Goal: Use online tool/utility: Use online tool/utility

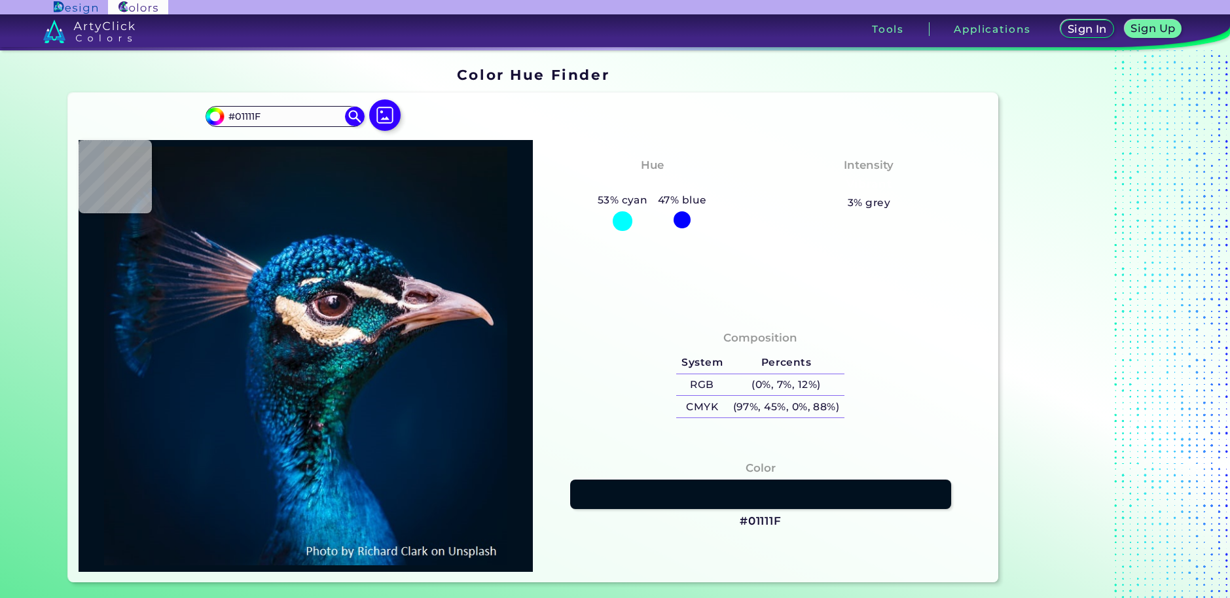
type input "#000000"
type input "#001425"
type input "#00152a"
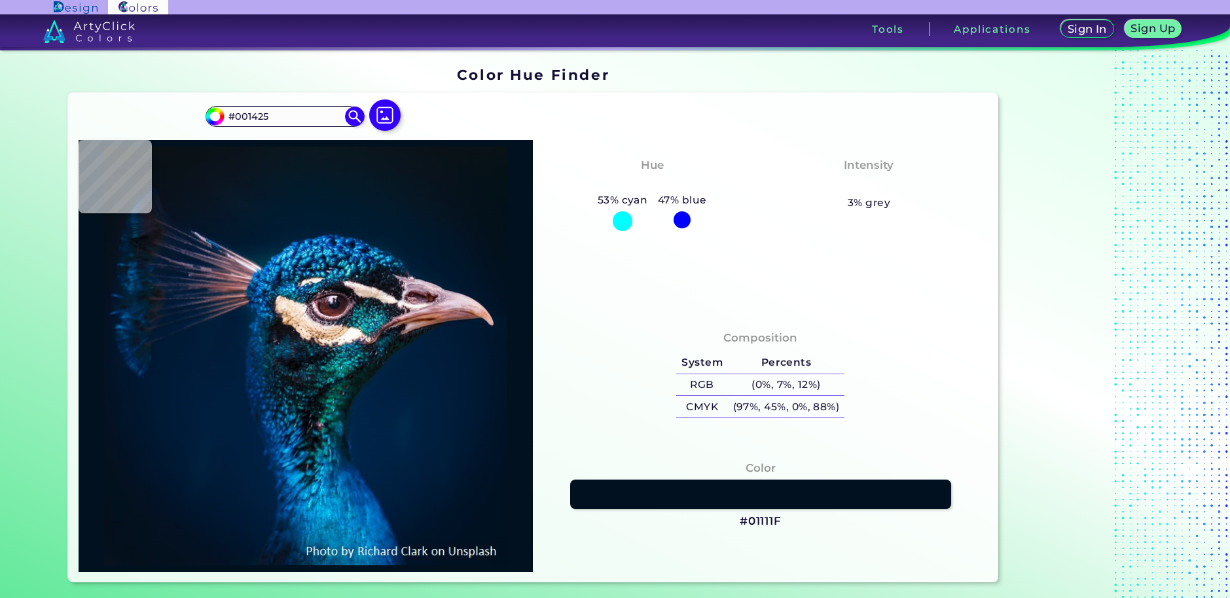
type input "#00152A"
type input "#00162d"
type input "#00162D"
type input "#001832"
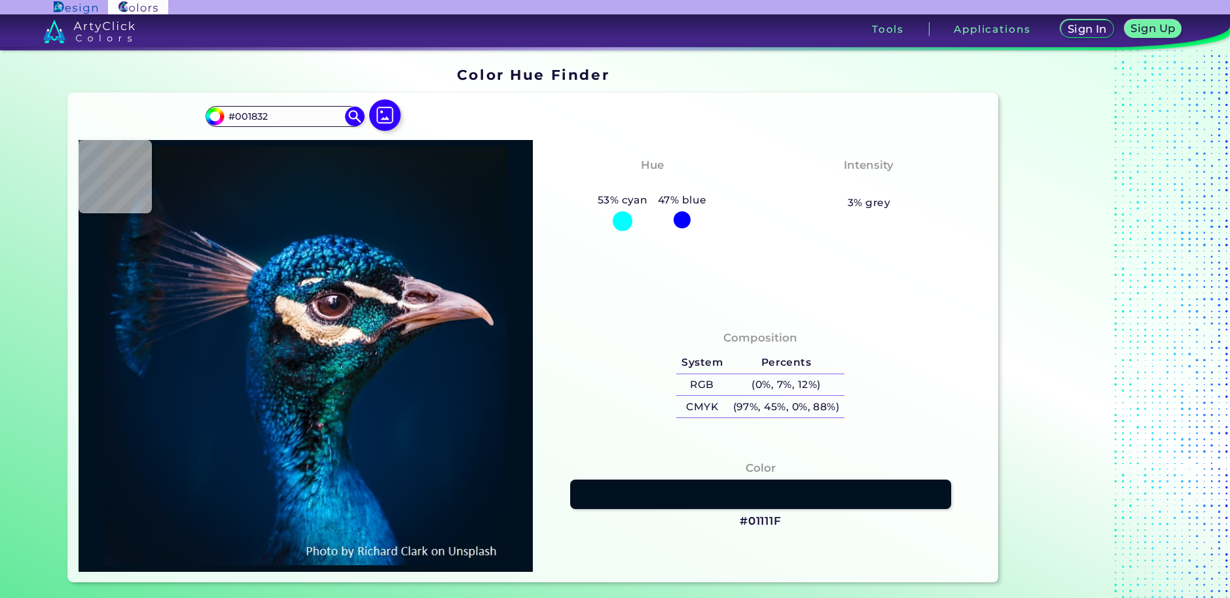
type input "#001a33"
type input "#001A33"
type input "#001a35"
type input "#001A35"
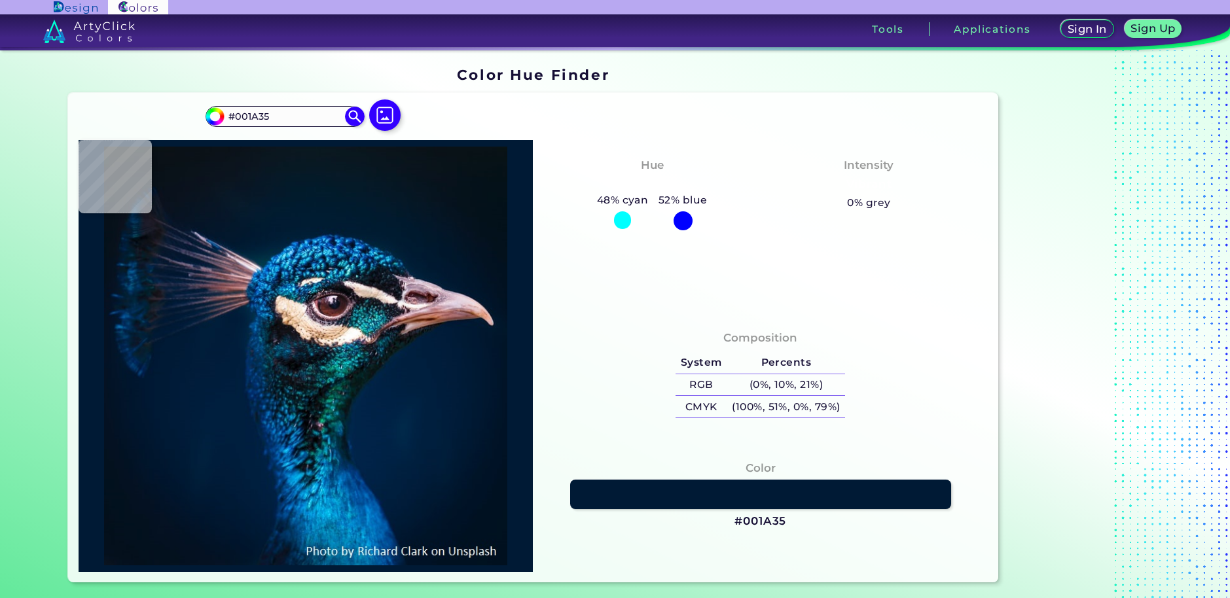
type input "#011c3a"
type input "#011C3A"
type input "#001d3b"
type input "#001D3B"
type input "#011d42"
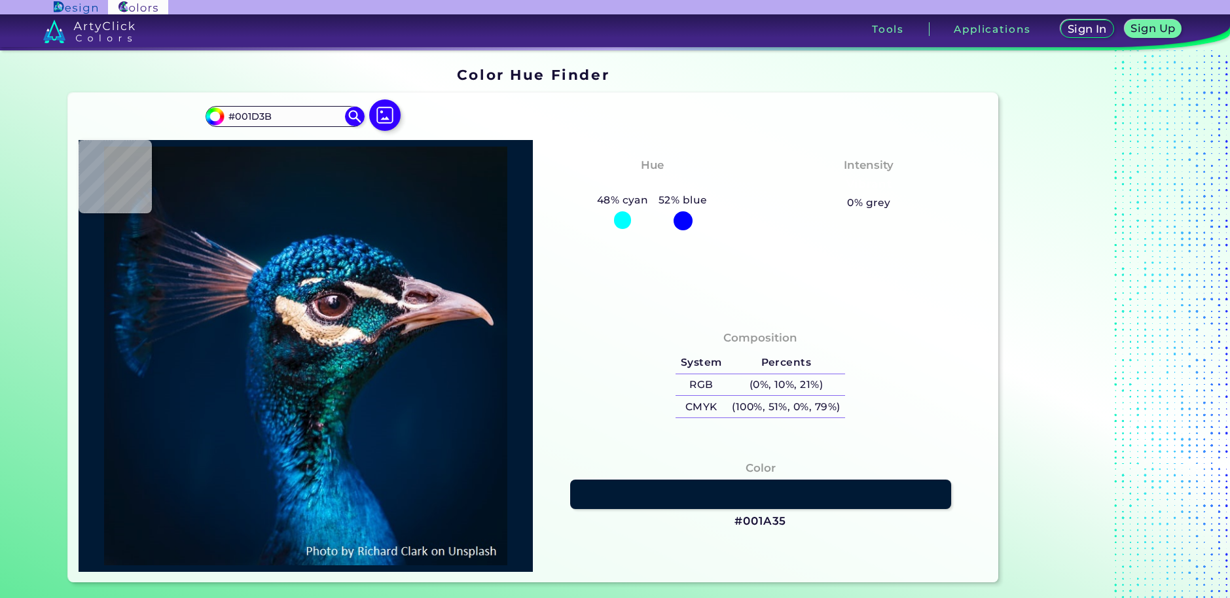
type input "#011D42"
type input "#051d39"
type input "#051D39"
type input "#071c28"
type input "#071C28"
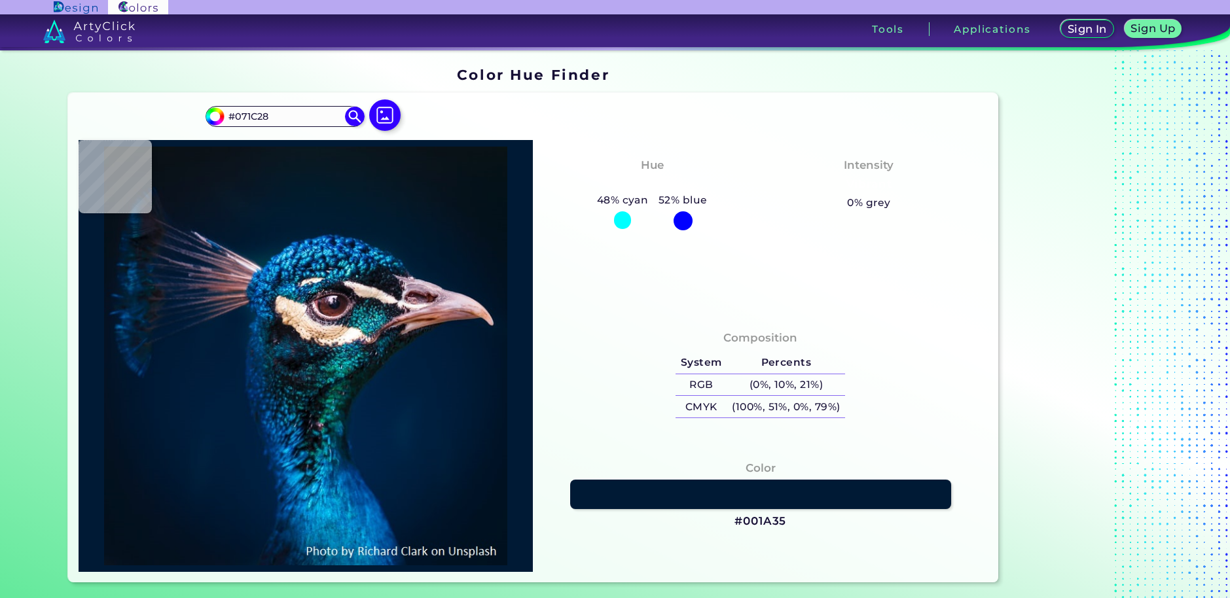
type input "#0a141a"
type input "#0A141A"
type input "#0c1218"
type input "#0C1218"
type input "#11161a"
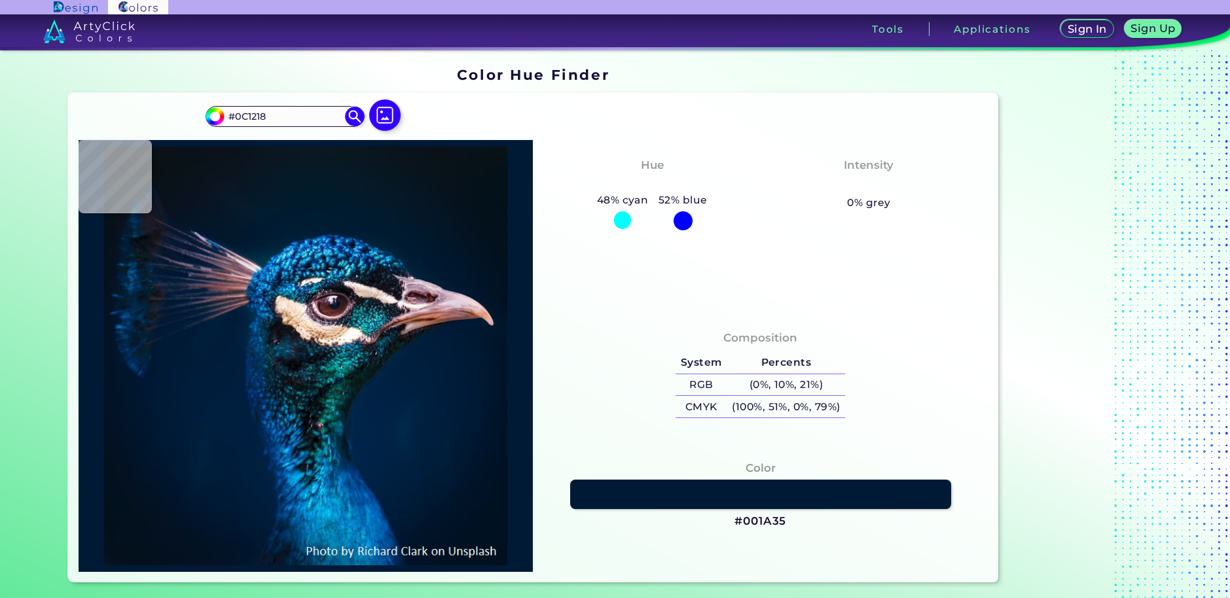
type input "#11161A"
type input "#131a1d"
type input "#131A1D"
type input "#101919"
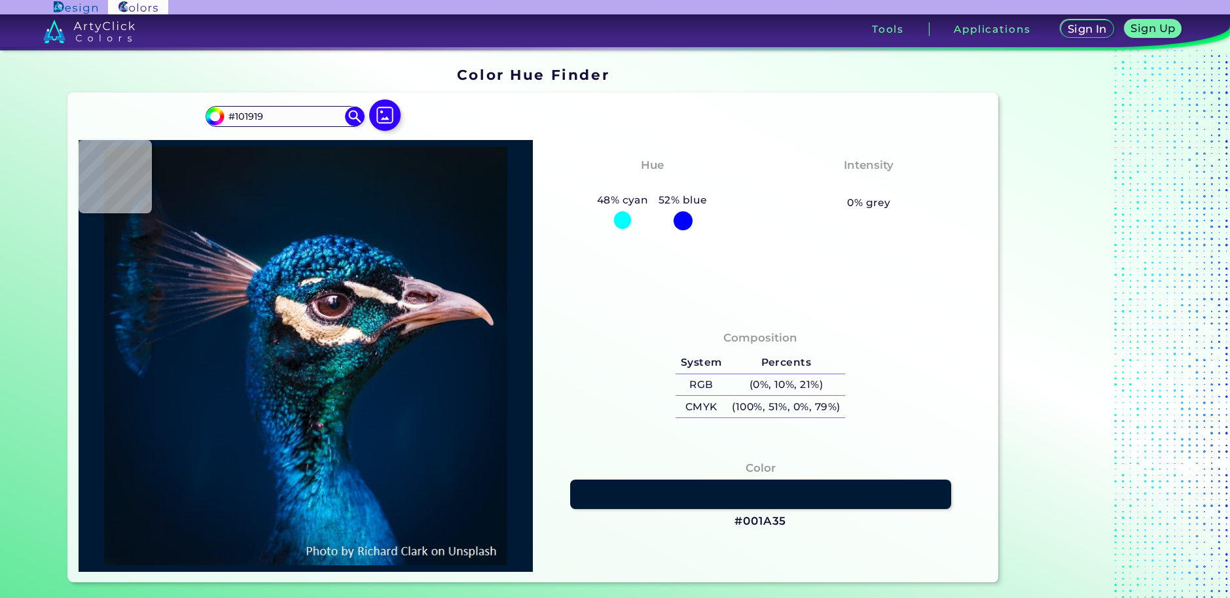
type input "#0f1817"
type input "#0F1817"
type input "#07100f"
type input "#07100F"
type input "#000504"
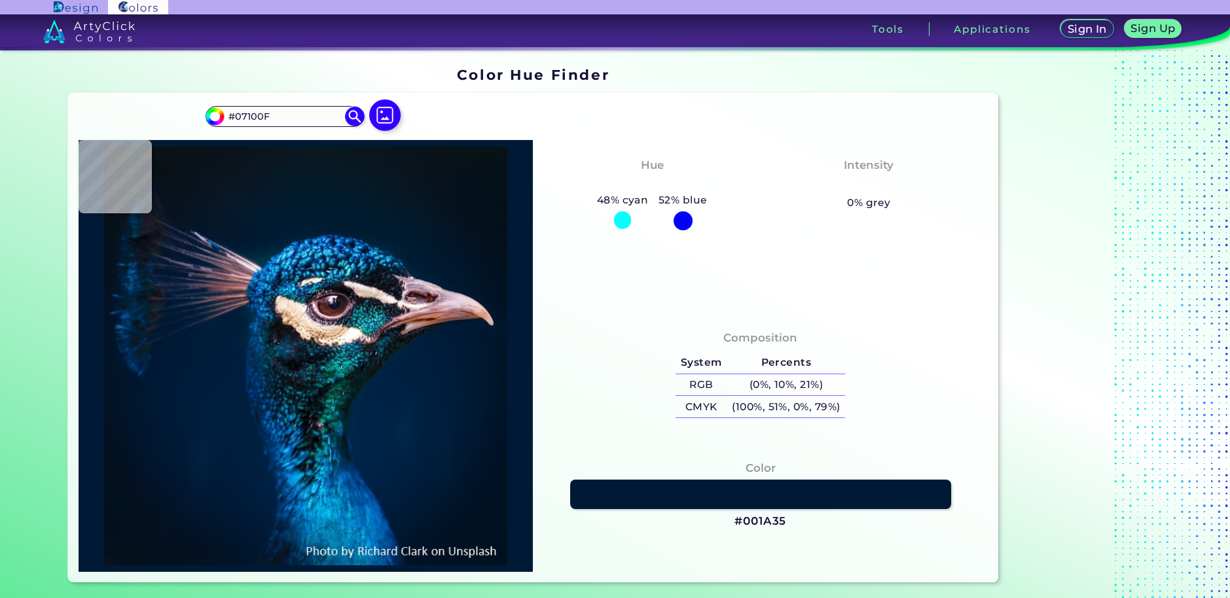
type input "#000504"
type input "#000805"
type input "#050e0c"
type input "#050E0C"
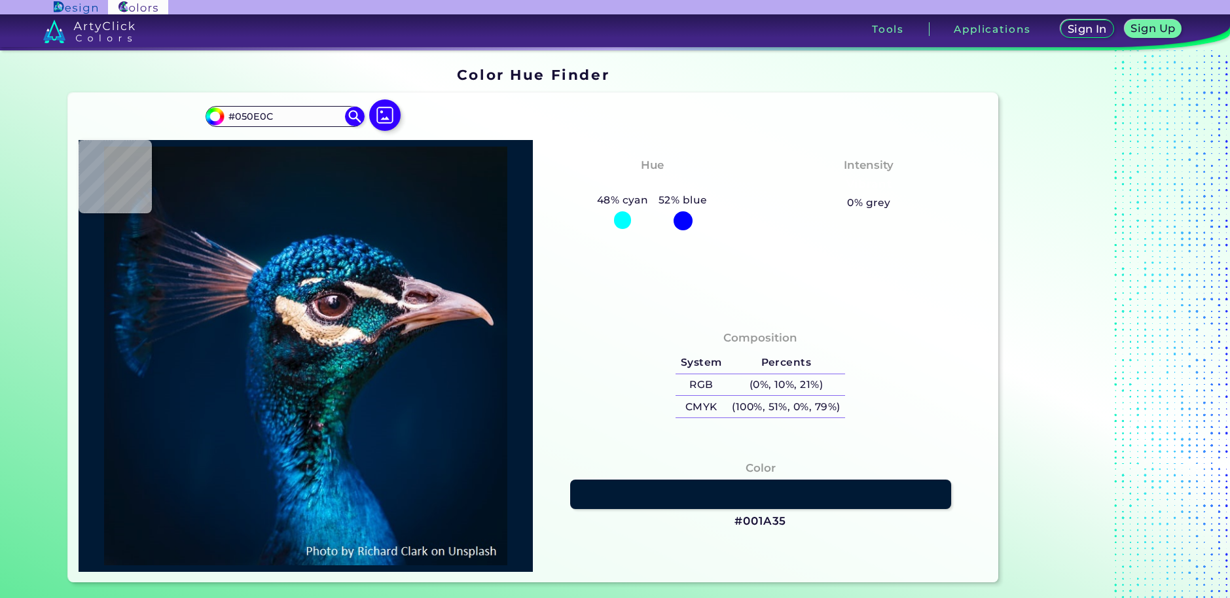
type input "#151419"
type input "#211f24"
type input "#211F24"
type input "#171316"
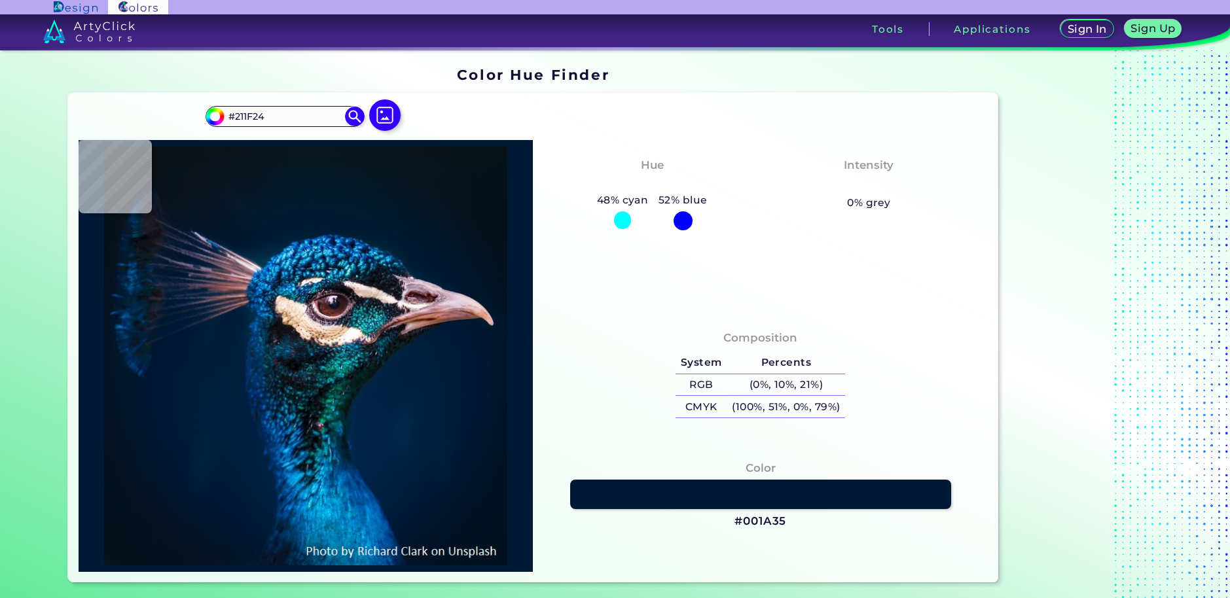
type input "#171316"
type input "#1e252b"
type input "#1E252B"
type input "#0a1b2b"
type input "#0A1B2B"
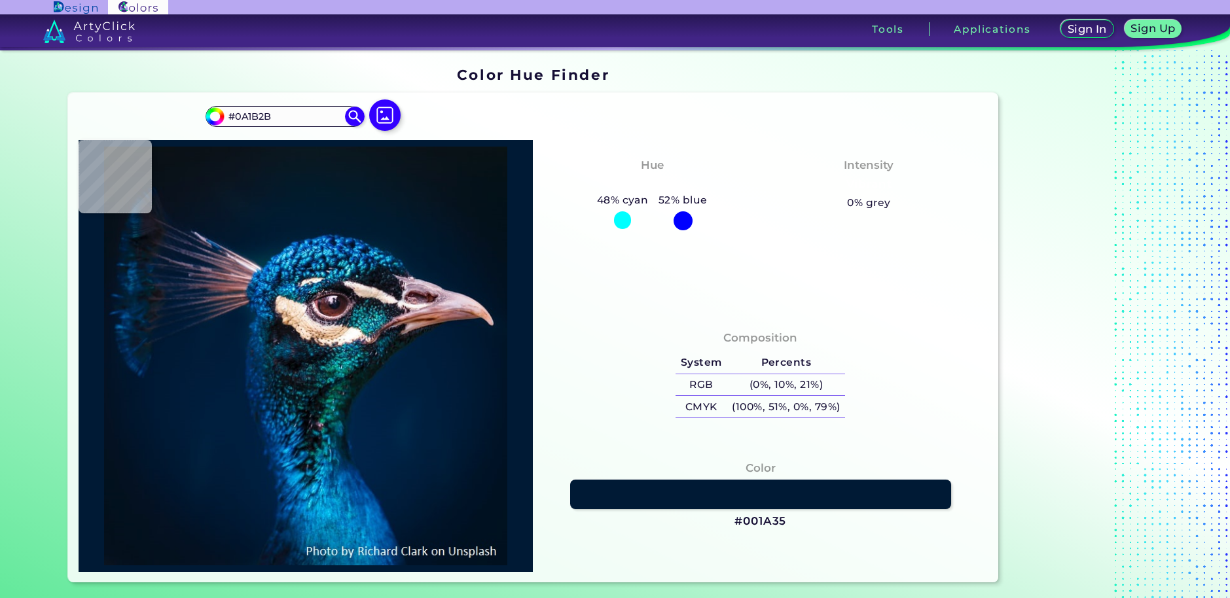
type input "#001a23"
type input "#001A23"
type input "#050a0e"
type input "#050A0E"
type input "#5b3e44"
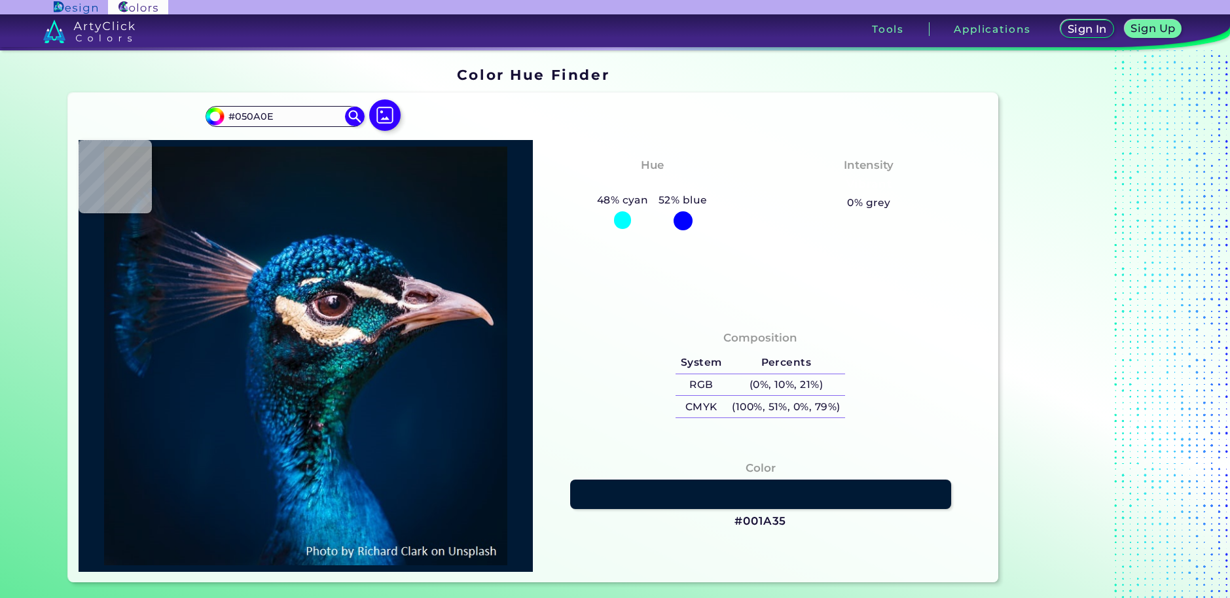
type input "#5B3E44"
type input "#3c4c62"
type input "#3C4C62"
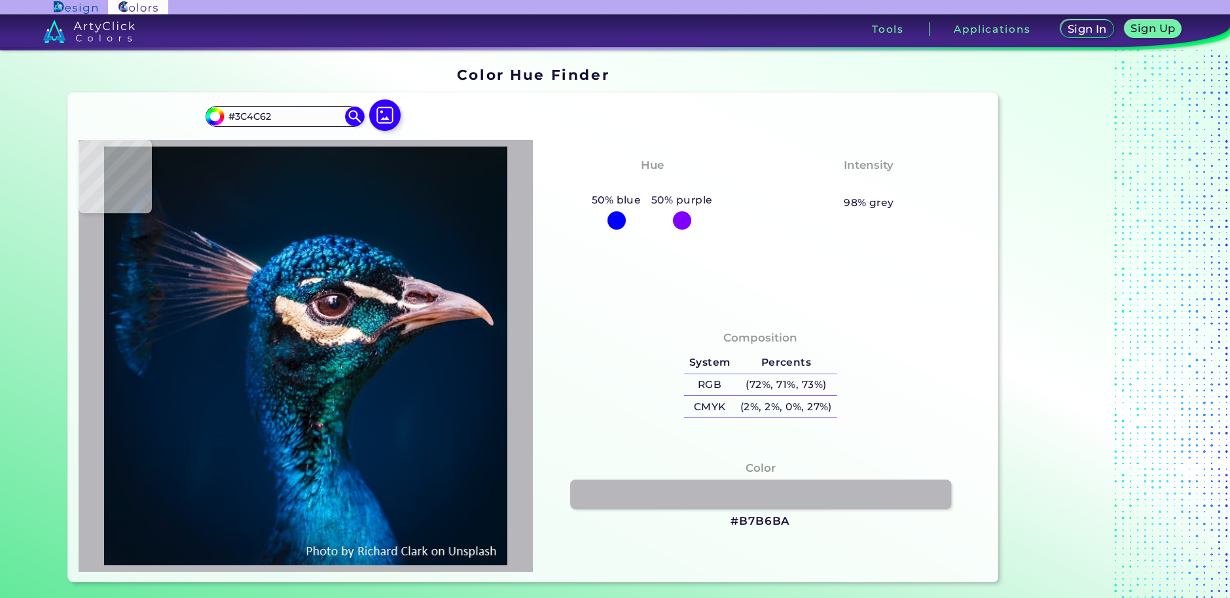
type input "#b7b6ba"
type input "#B7B6BA"
type input "#fcf7ef"
type input "#FCF7EF"
type input "#fffefd"
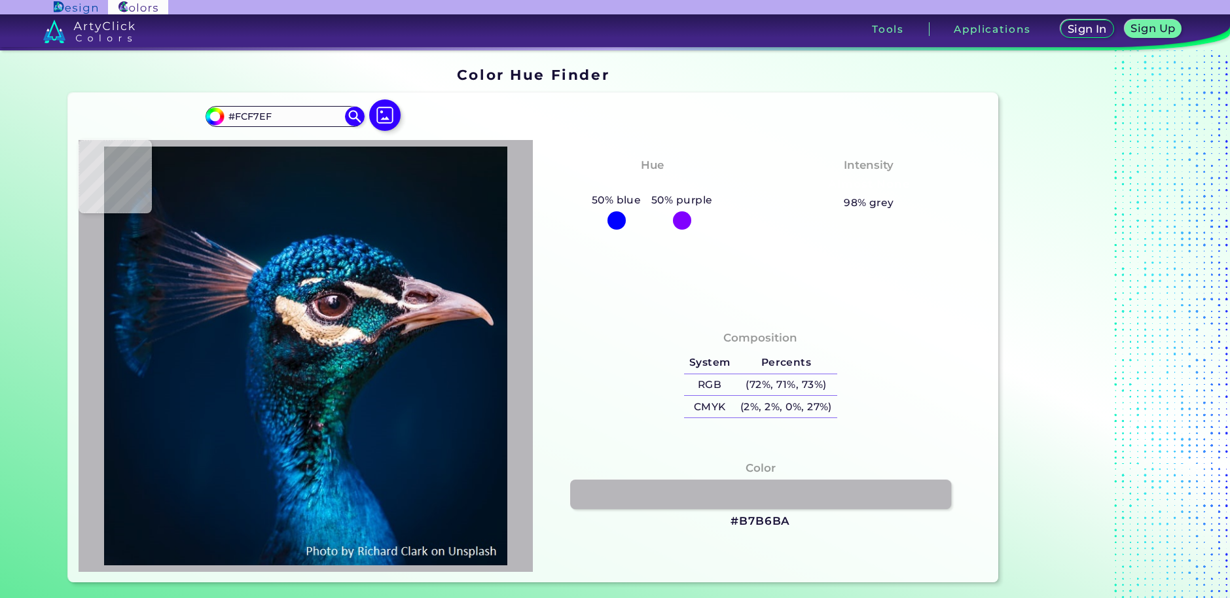
type input "#FFFEFD"
type input "#fcfbf5"
type input "#FCFBF5"
type input "#eff0e5"
type input "#EFF0E5"
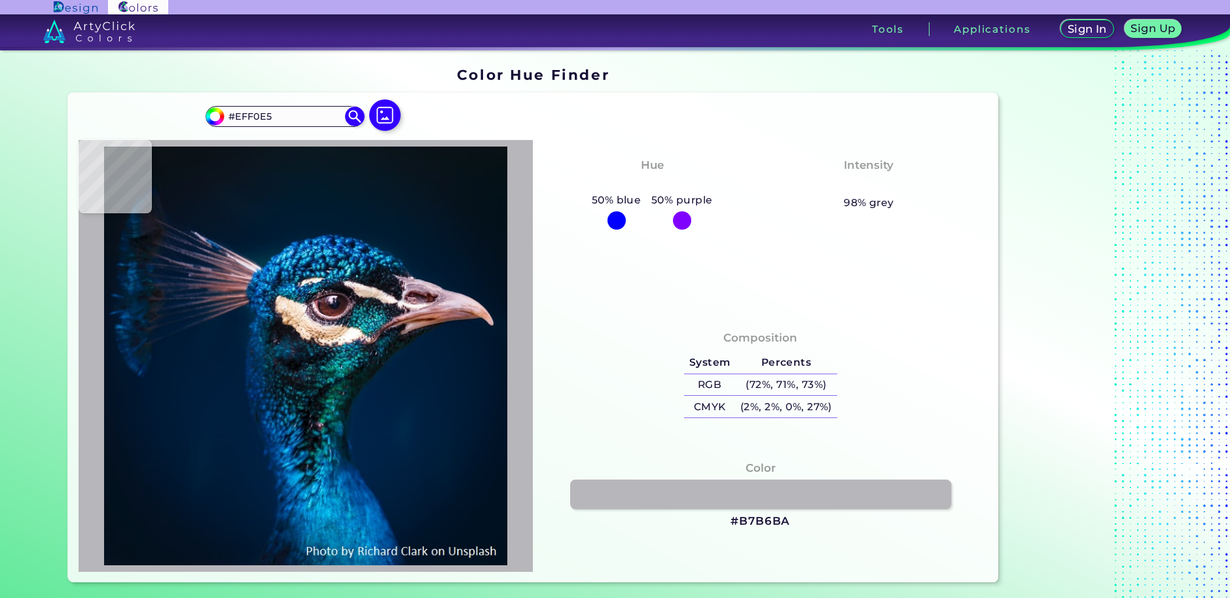
type input "#7f6b78"
type input "#7F6B78"
type input "#857a7e"
type input "#857A7E"
type input "#225667"
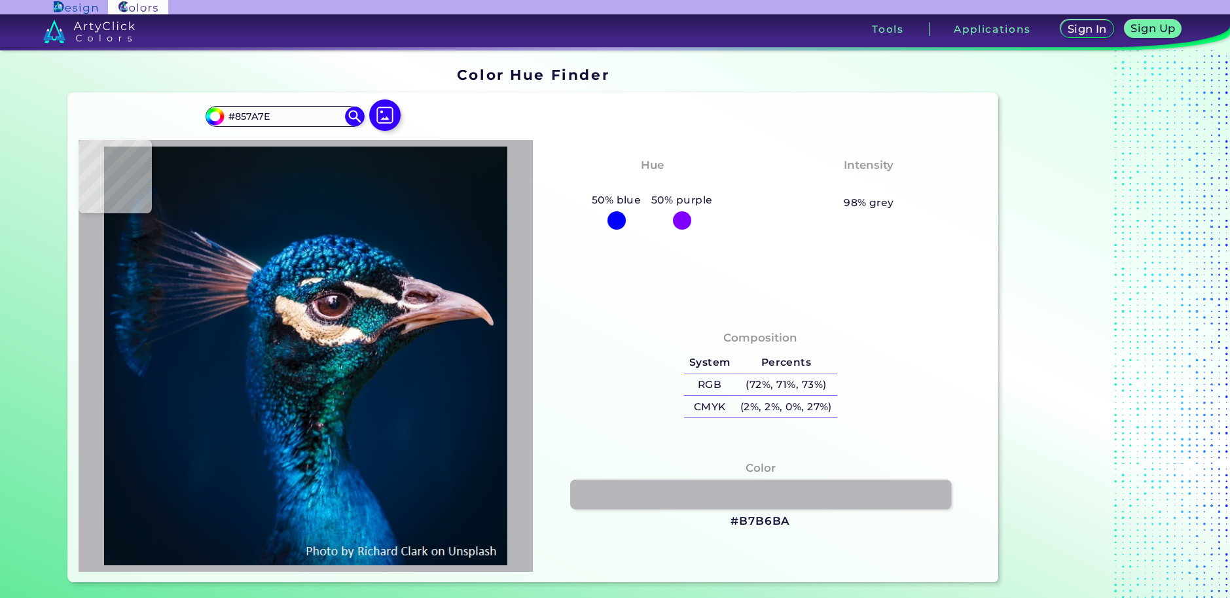
type input "#225667"
type input "#324b60"
type input "#324B60"
type input "#111119"
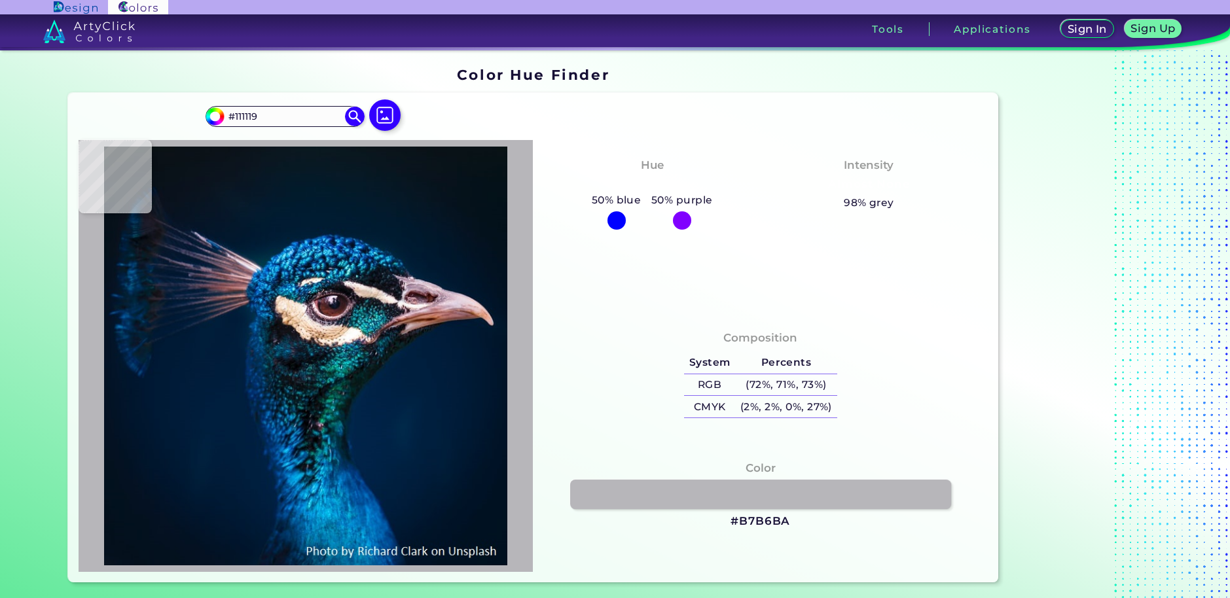
type input "#0c0d12"
type input "#0C0D12"
type input "#08151d"
type input "#08151D"
type input "#0c2a37"
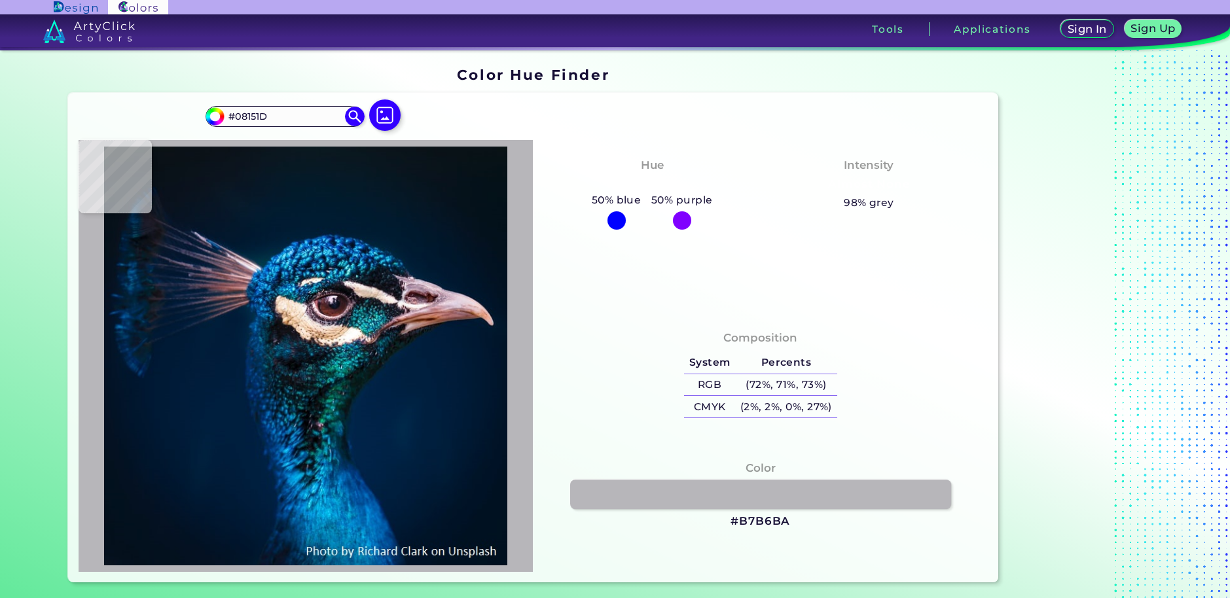
type input "#0C2A37"
type input "#144357"
type input "#06212c"
type input "#06212C"
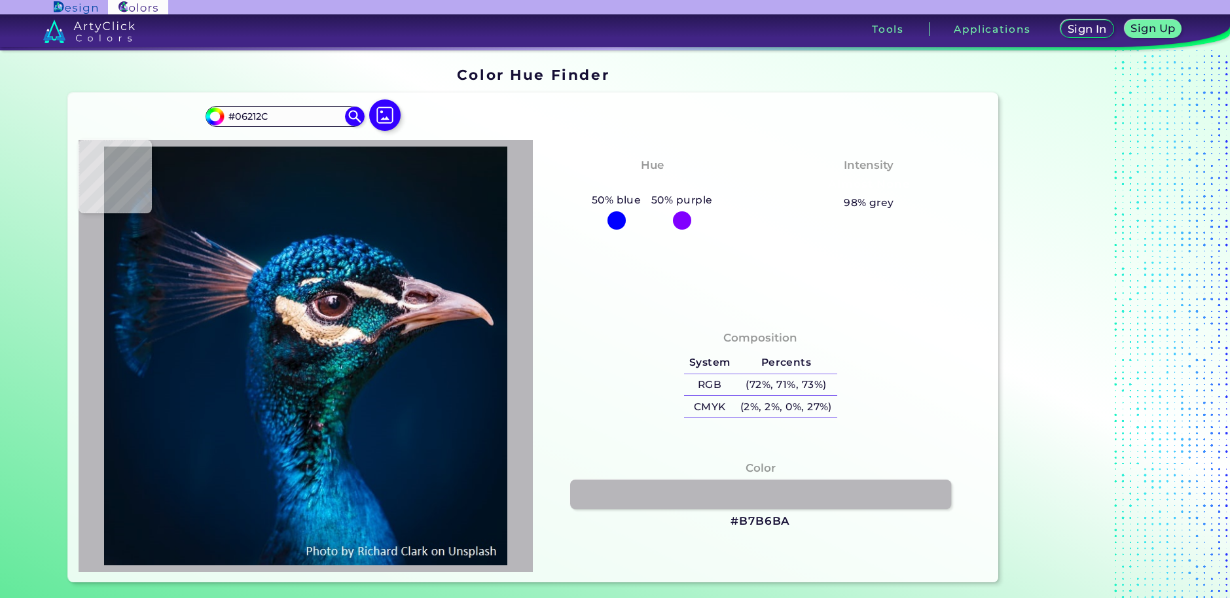
type input "#0b2635"
type input "#0B2635"
type input "#021d2b"
type input "#021D2B"
type input "#154750"
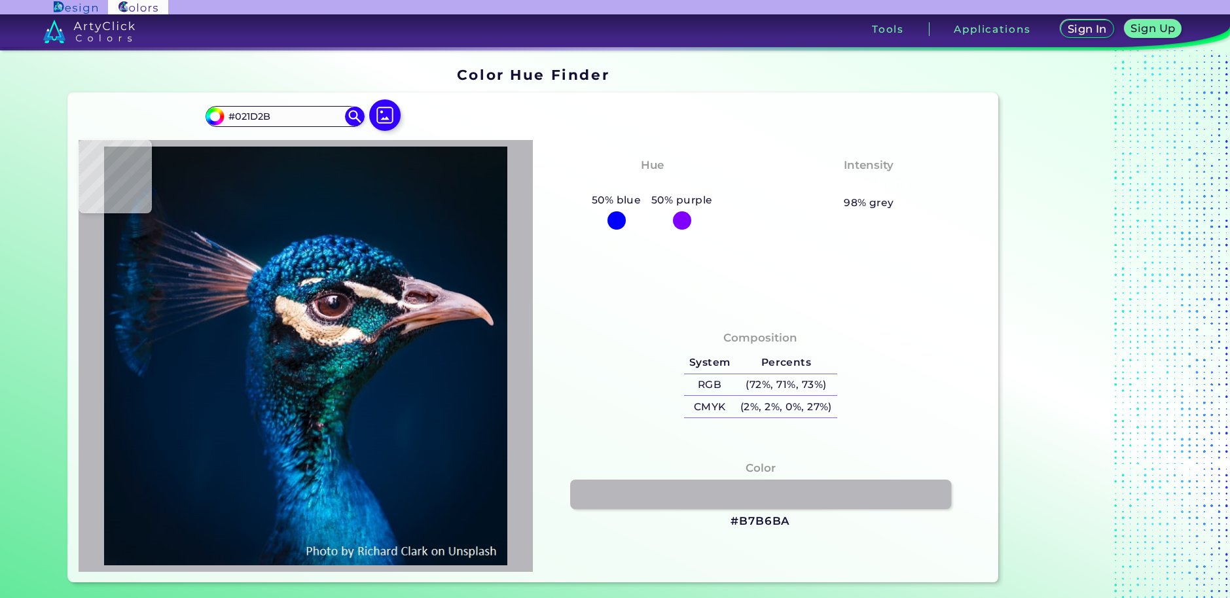
type input "#154750"
type input "#02424e"
type input "#02424E"
type input "#0a4d5b"
type input "#0A4D5B"
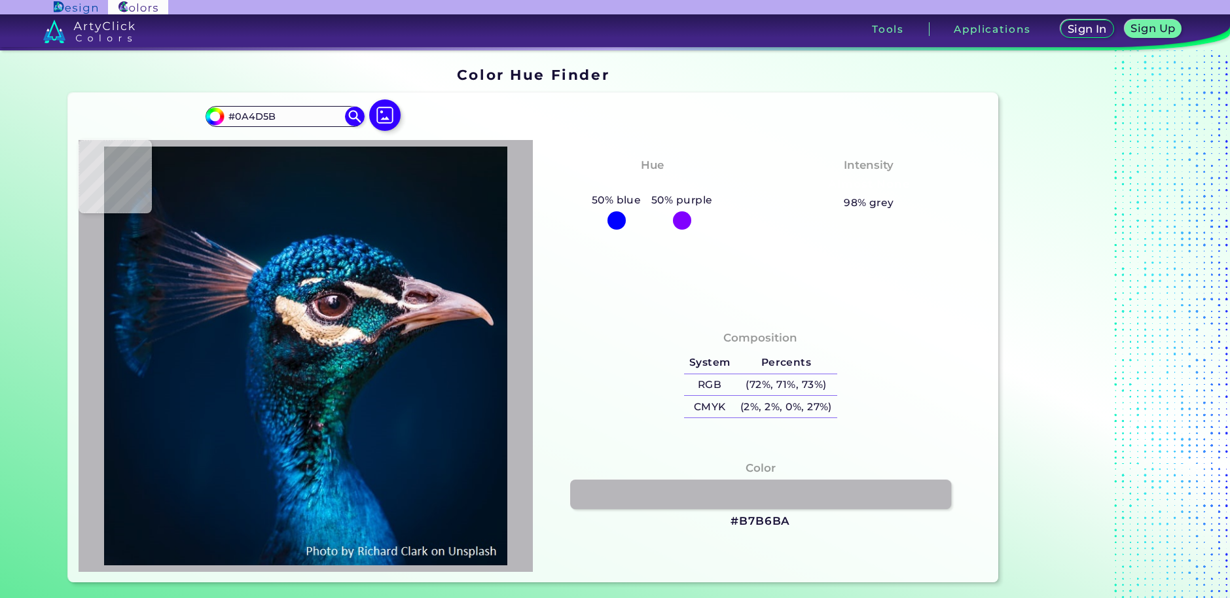
type input "#105661"
type input "#0d4a54"
type input "#0D4A54"
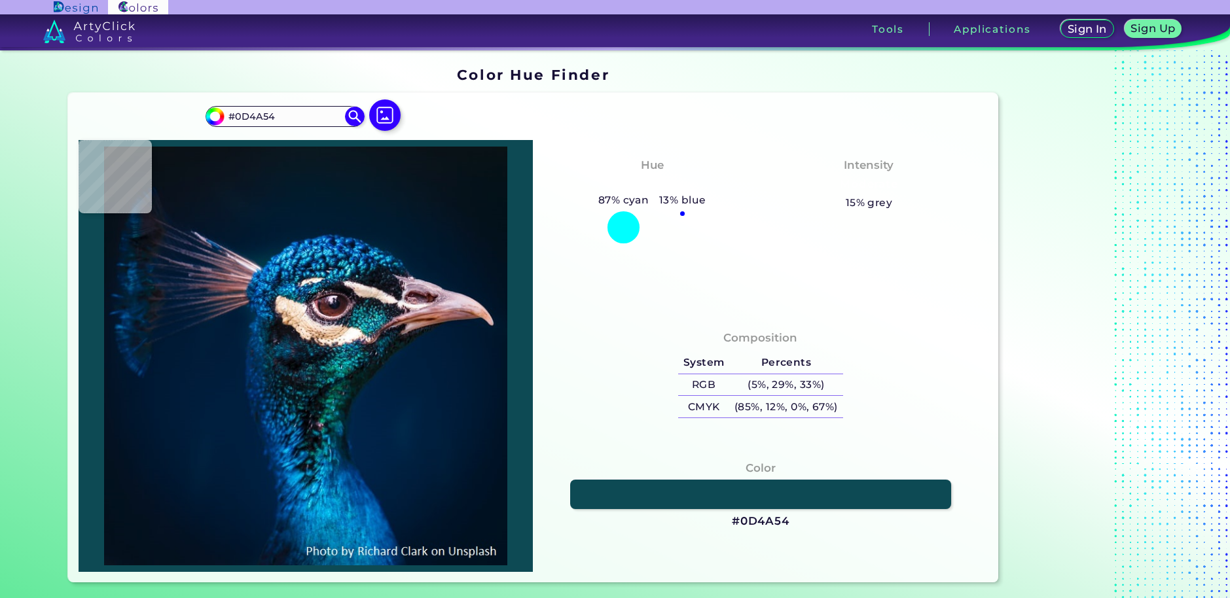
type input "#0f4c5a"
type input "#0F4C5A"
type input "#053745"
type input "#043541"
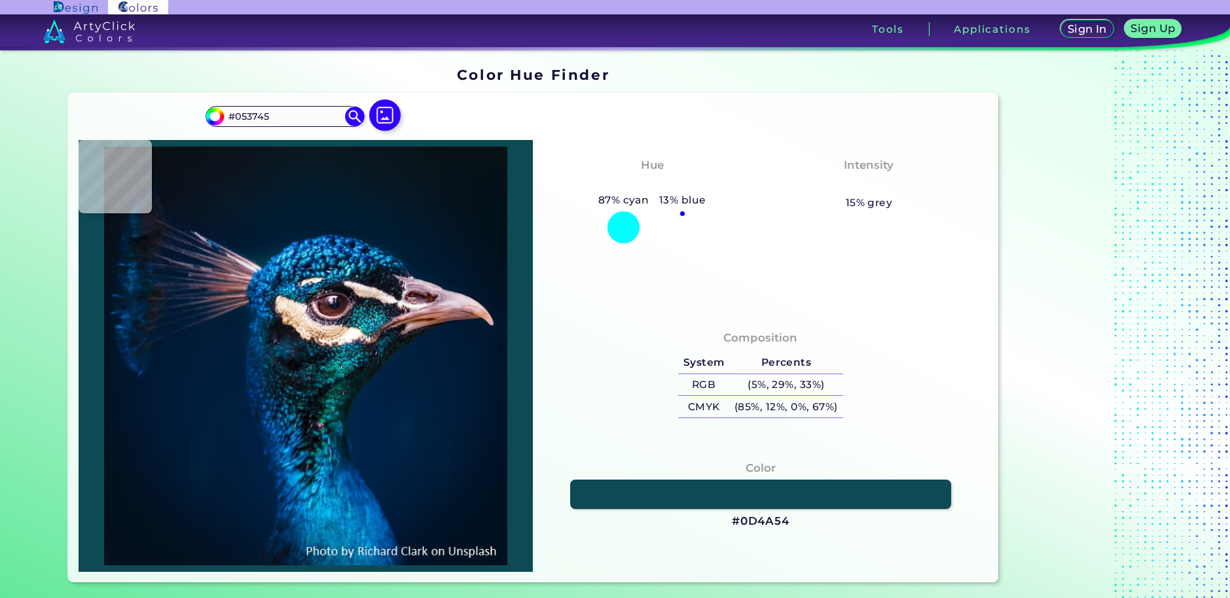
type input "#043541"
type input "#042e38"
type input "#042E38"
type input "#082c33"
type input "#082C33"
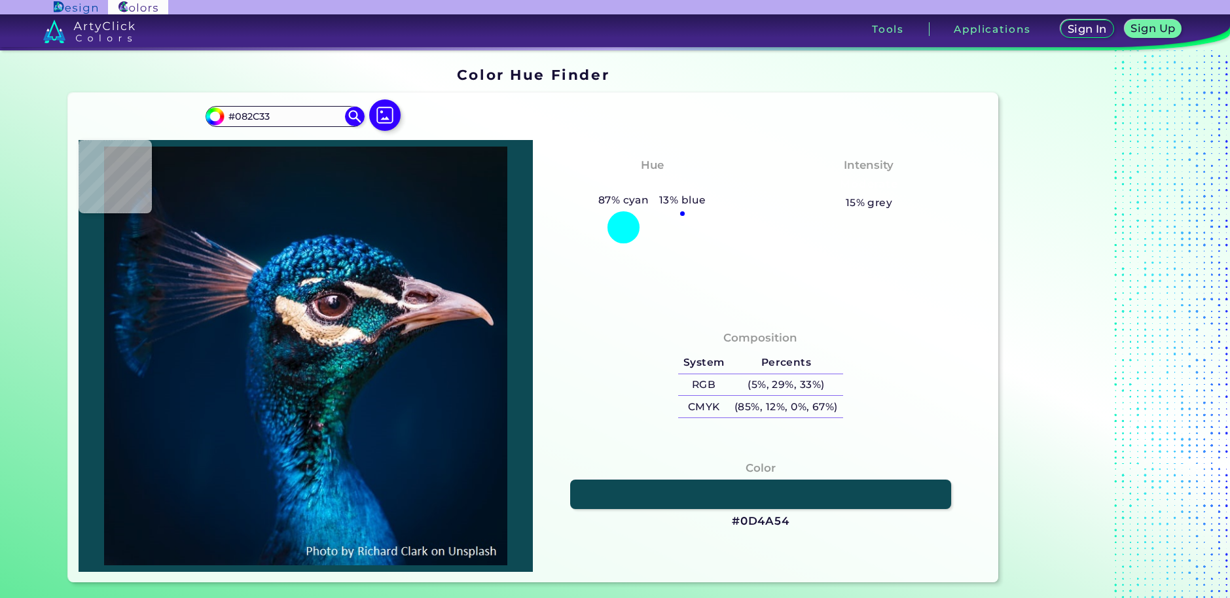
type input "#09242a"
type input "#09242A"
type input "#132931"
type input "#192a37"
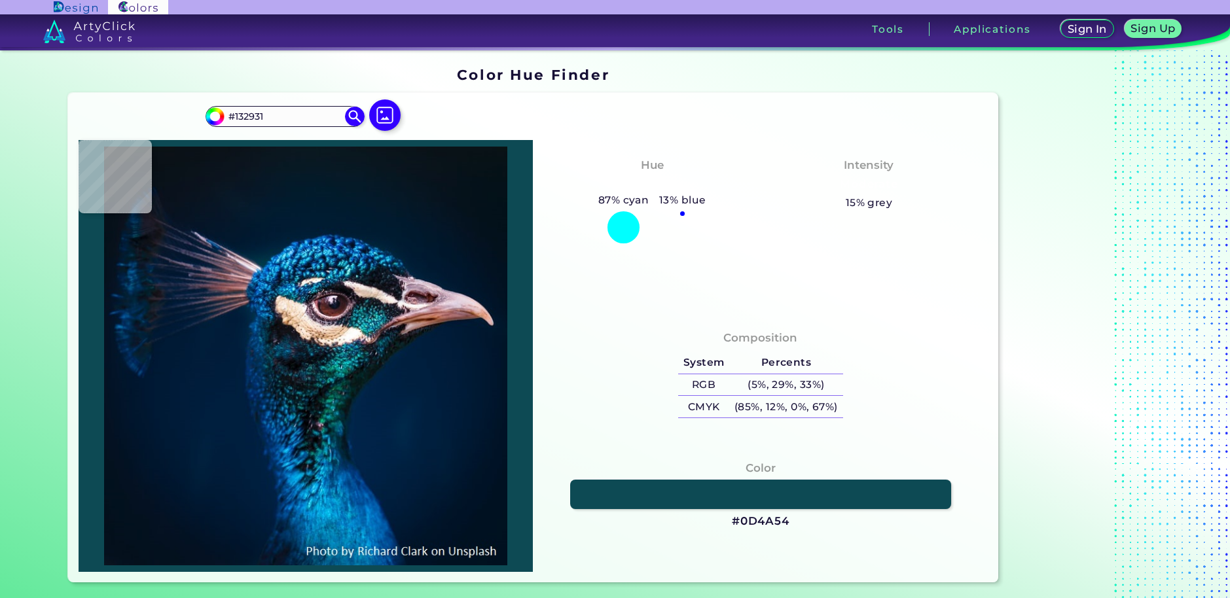
type input "#192A37"
type input "#11212e"
type input "#11212E"
type input "#0b242f"
type input "#0B242F"
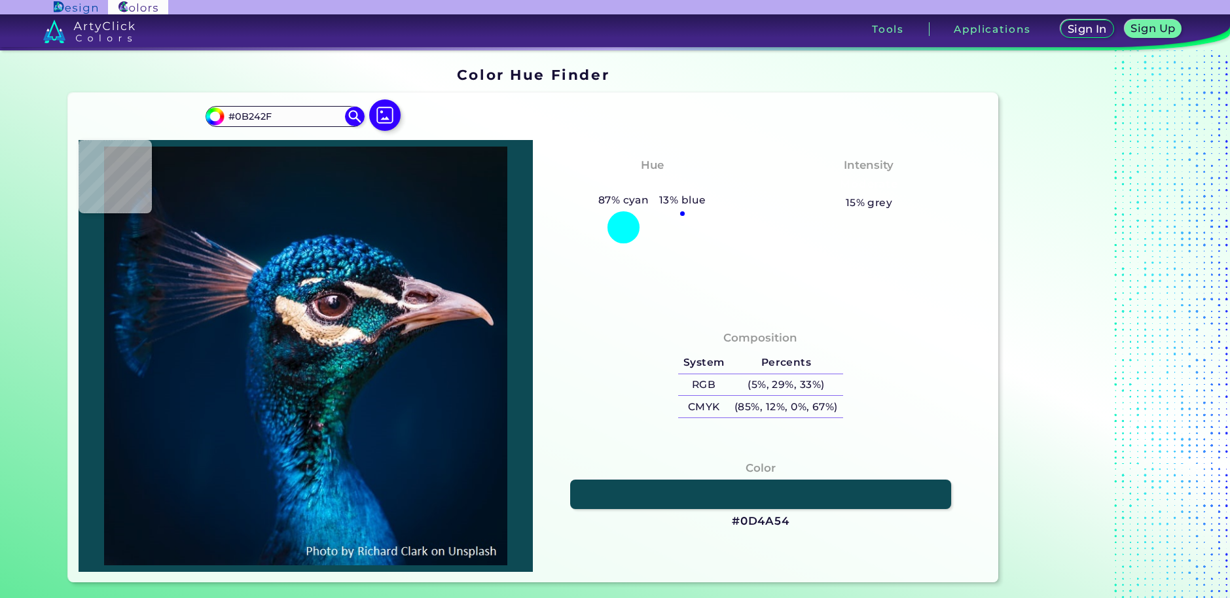
type input "#0a2c35"
type input "#0A2C35"
type input "#0a2d3a"
type input "#0A2D3A"
type input "#103645"
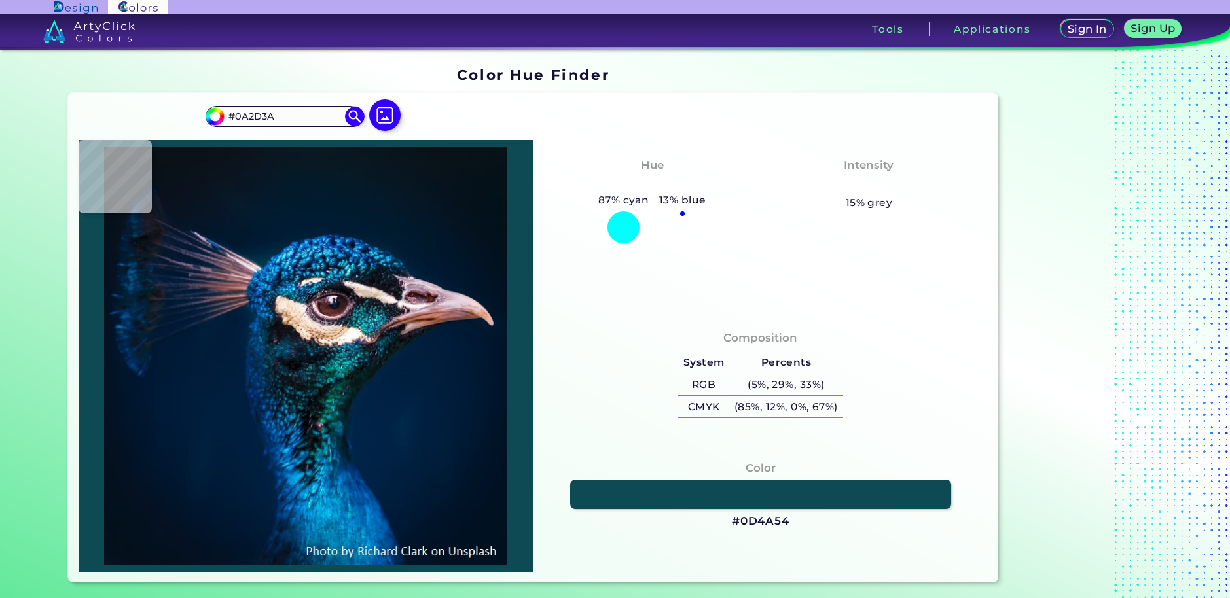
type input "#103645"
type input "#113648"
type input "#163d4f"
type input "#163D4F"
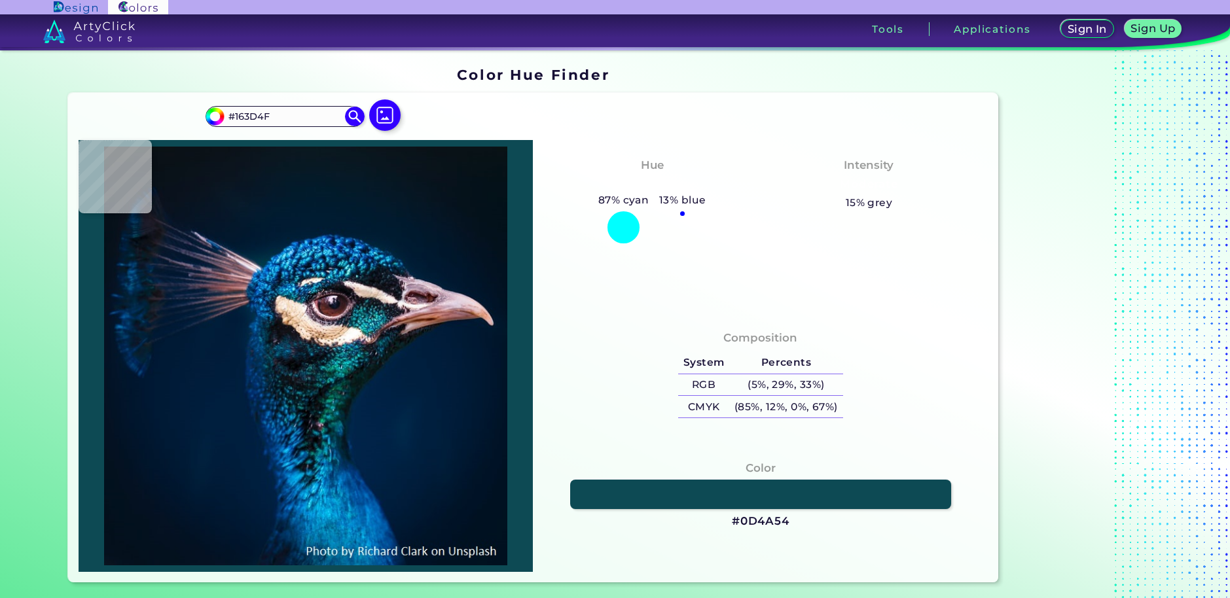
type input "#13394b"
type input "#13394B"
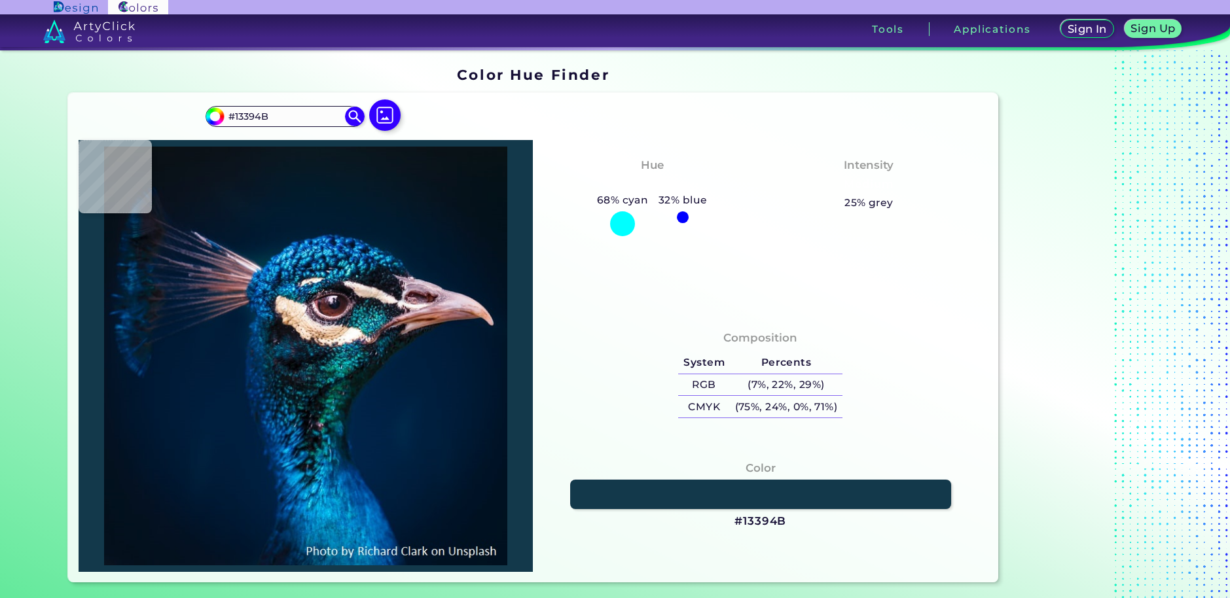
type input "#092f3f"
type input "#092F3F"
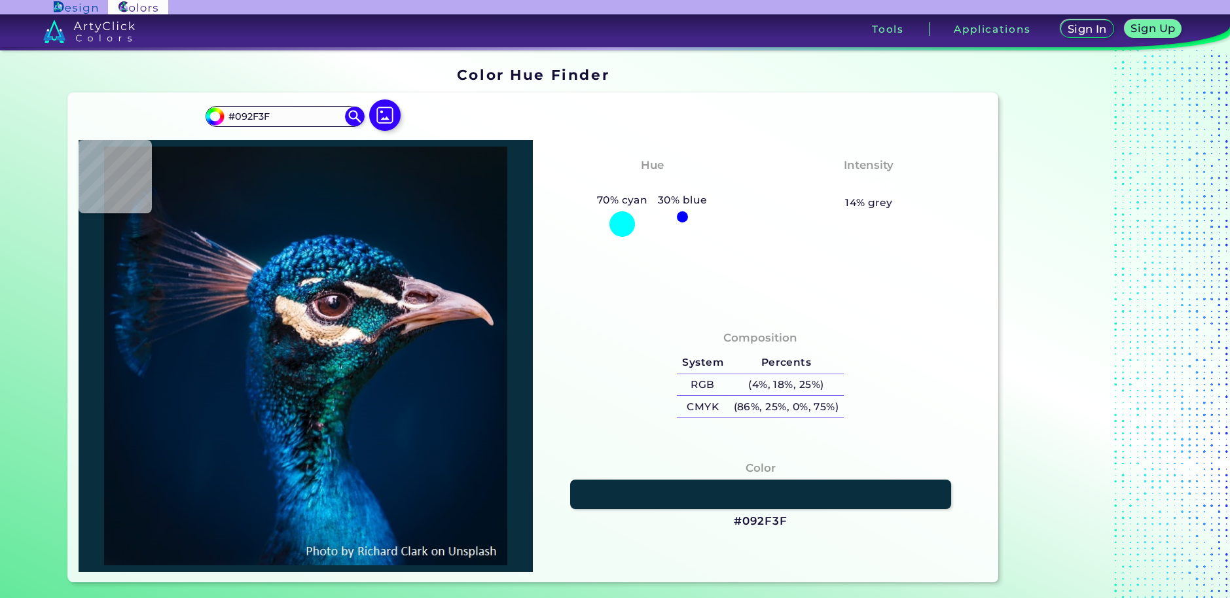
type input "#04303c"
type input "#04303C"
type input "#0a363f"
type input "#0A363F"
type input "#0b3137"
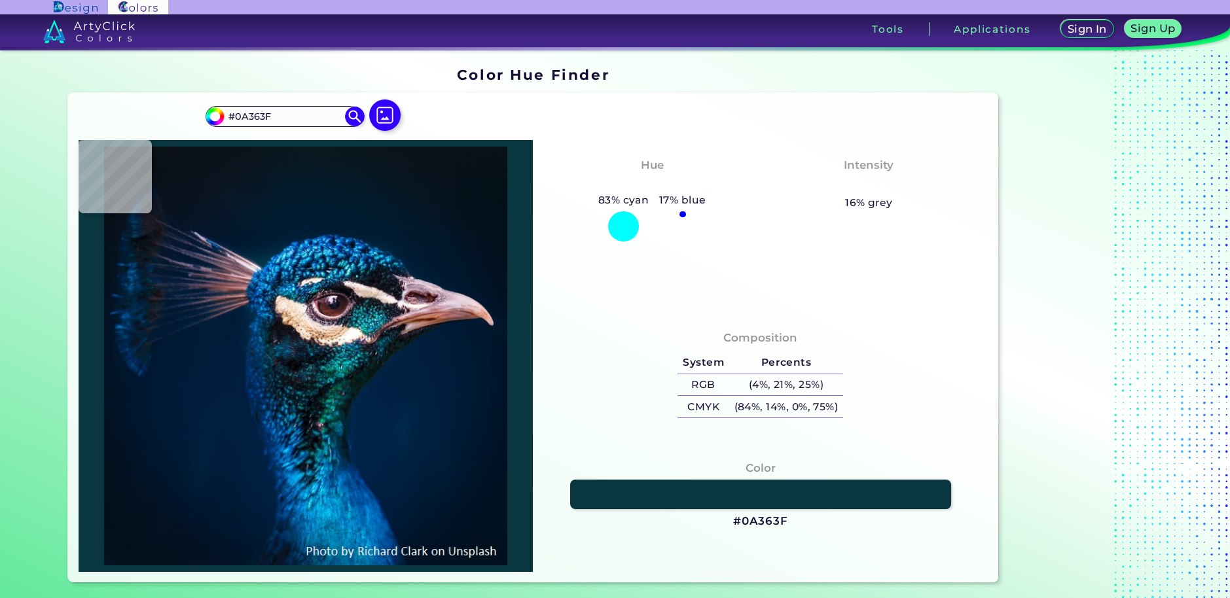
type input "#0B3137"
type input "#123339"
type input "#02171c"
type input "#02171C"
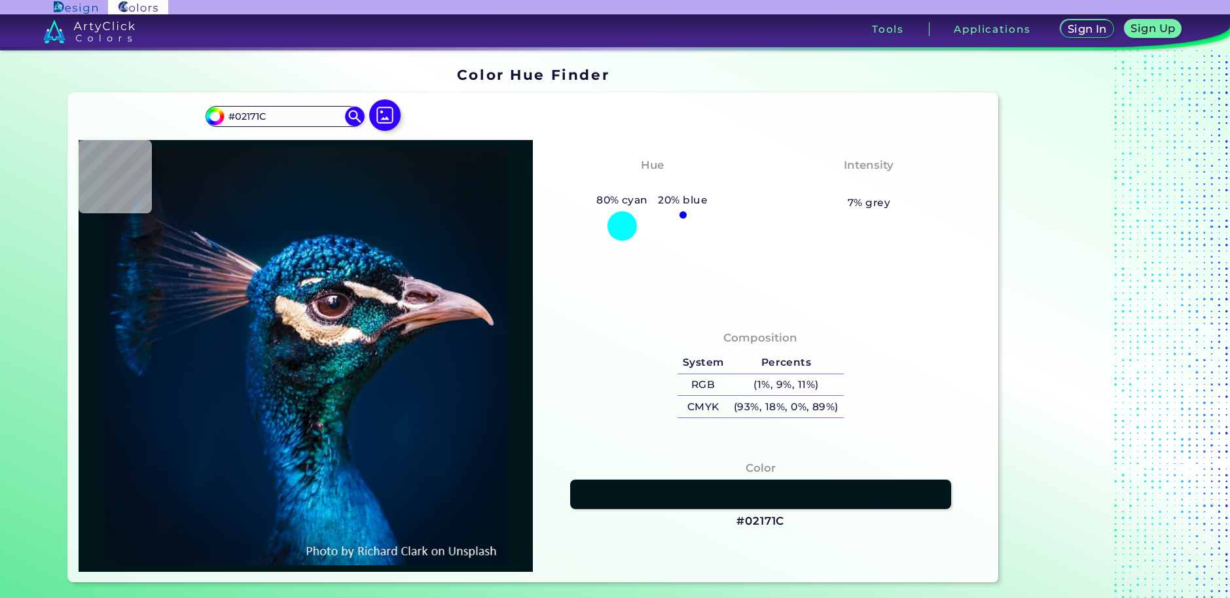
type input "#05151c"
type input "#05151C"
type input "#010810"
type input "#03050e"
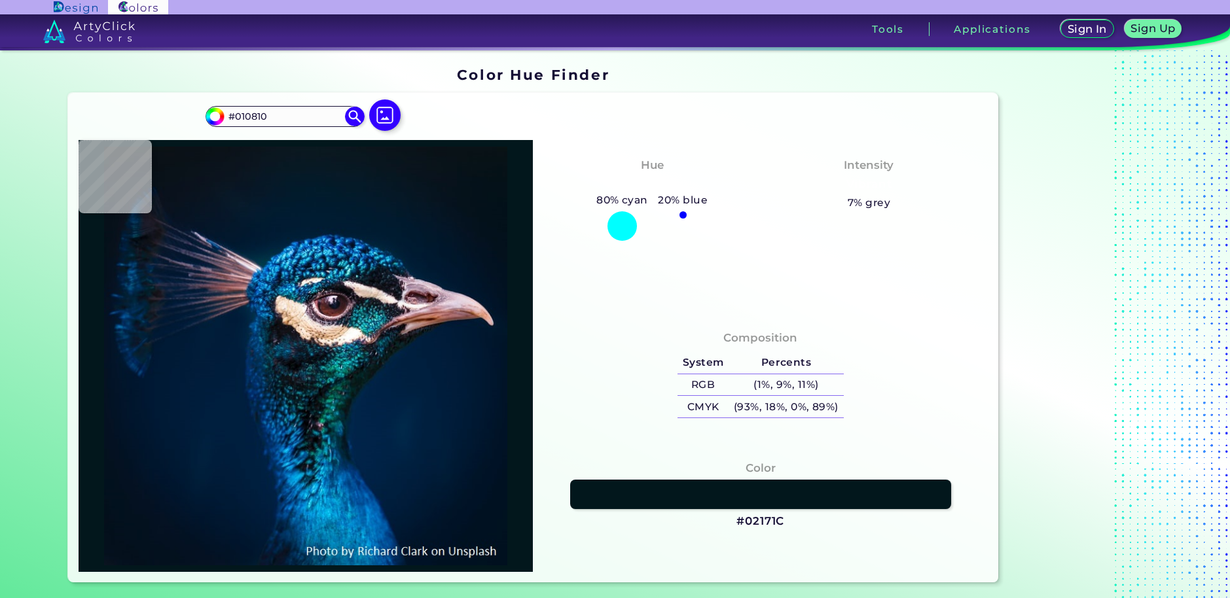
type input "#03050E"
type input "#07060f"
type input "#07060F"
type input "#04060f"
type input "#04060F"
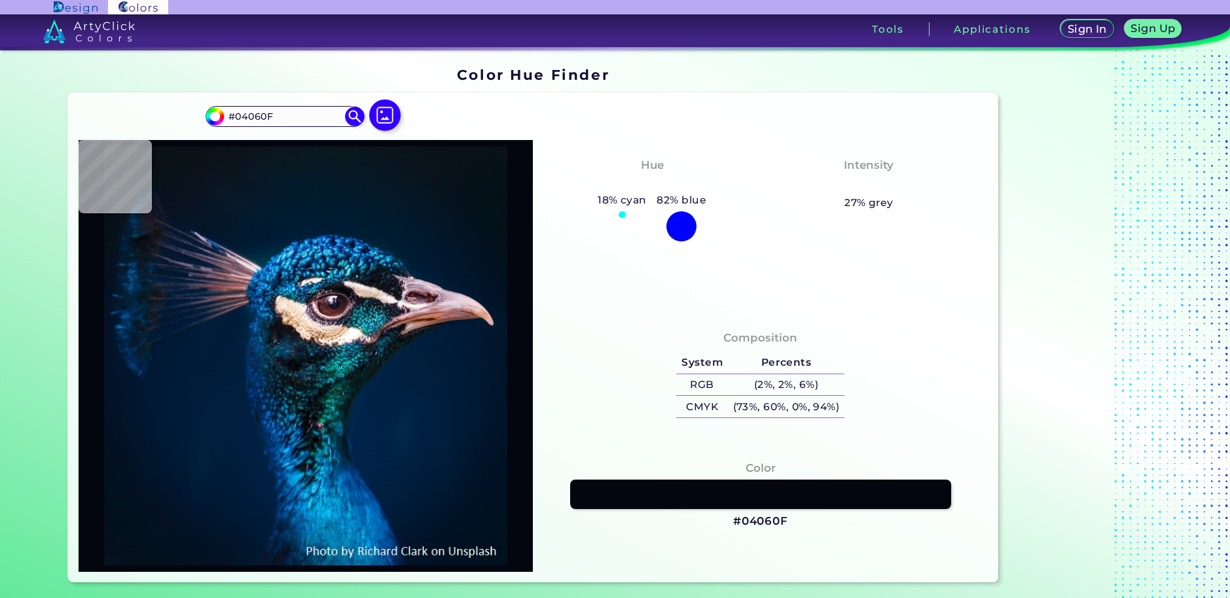
type input "#080d13"
type input "#080D13"
type input "#040c12"
type input "#040C12"
type input "#0c131b"
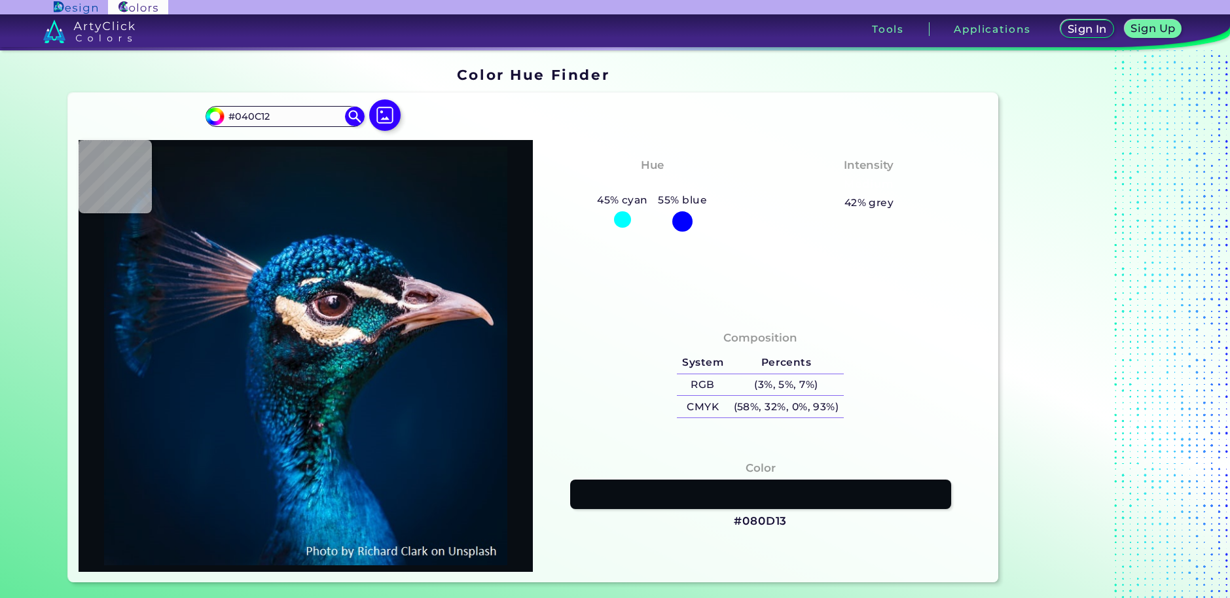
type input "#0C131B"
type input "#0a131a"
type input "#0A131A"
type input "#01070c"
type input "#01070C"
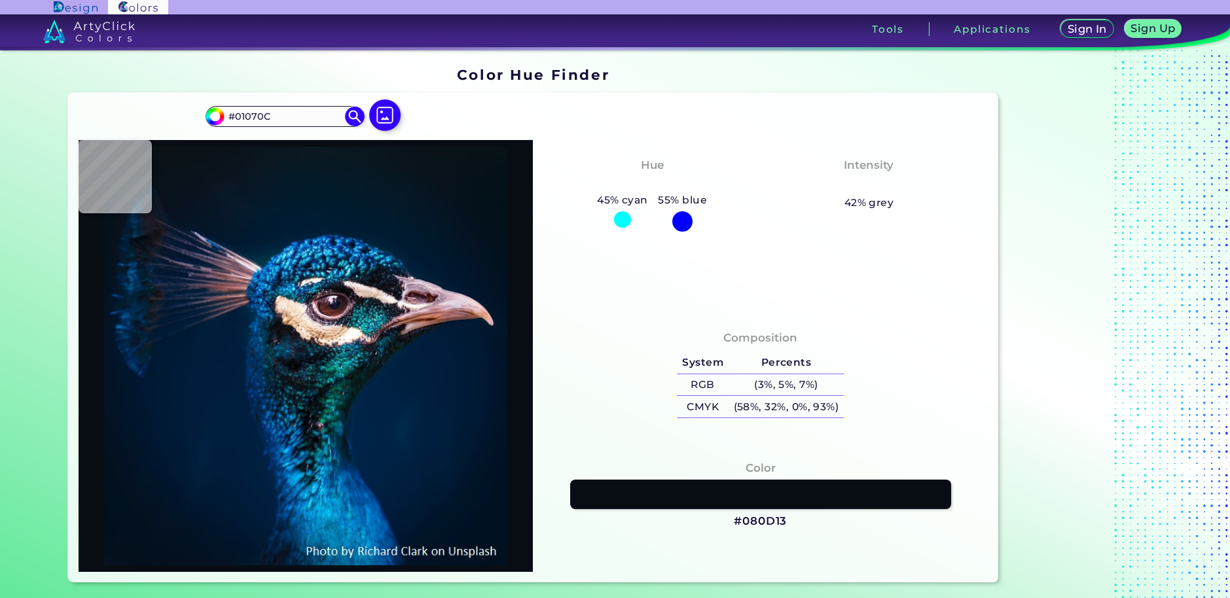
type input "#101721"
type input "#09080e"
type input "#09080E"
type input "#090e16"
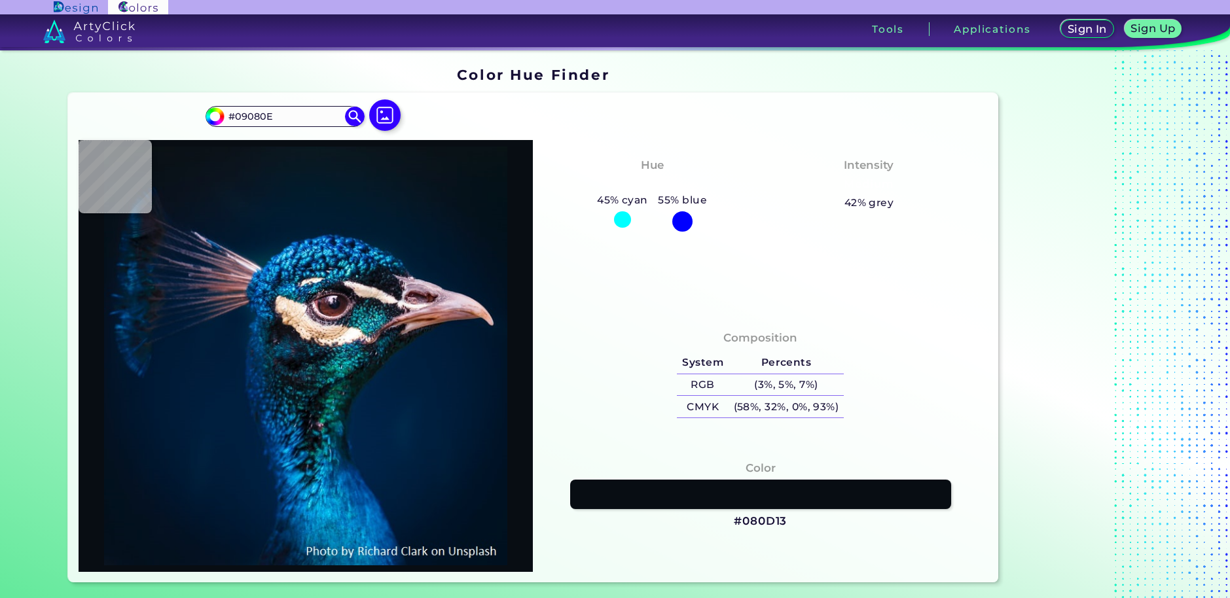
type input "#090E16"
type input "#191e28"
type input "#191E28"
type input "#003248"
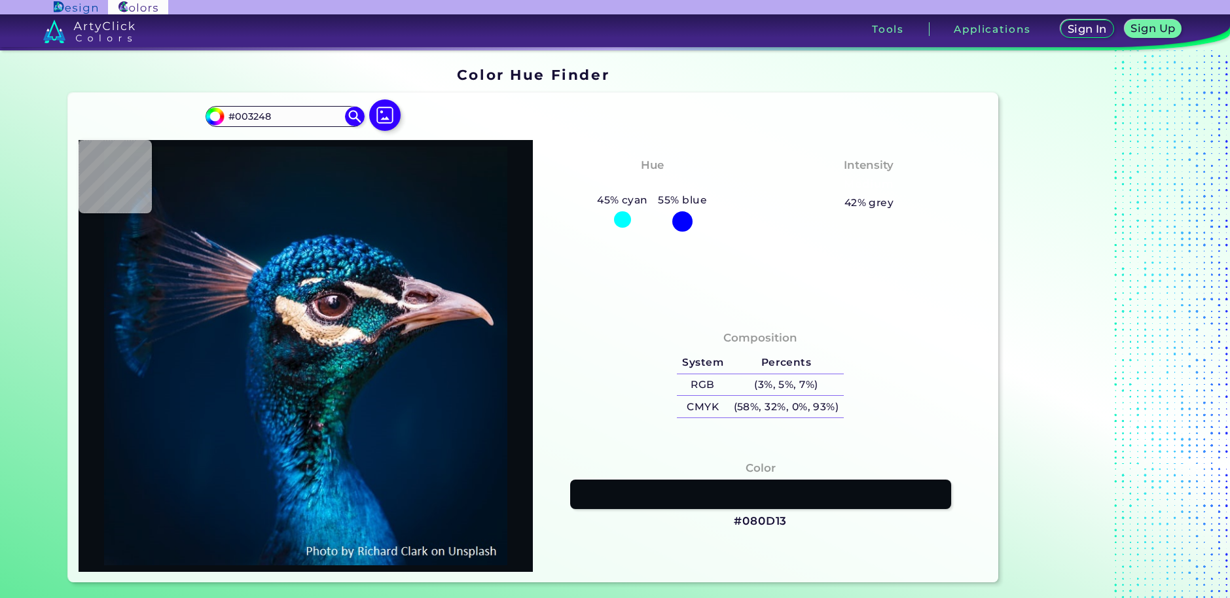
type input "#053b74"
type input "#053B74"
type input "#001e40"
type input "#001E40"
type input "#011e3e"
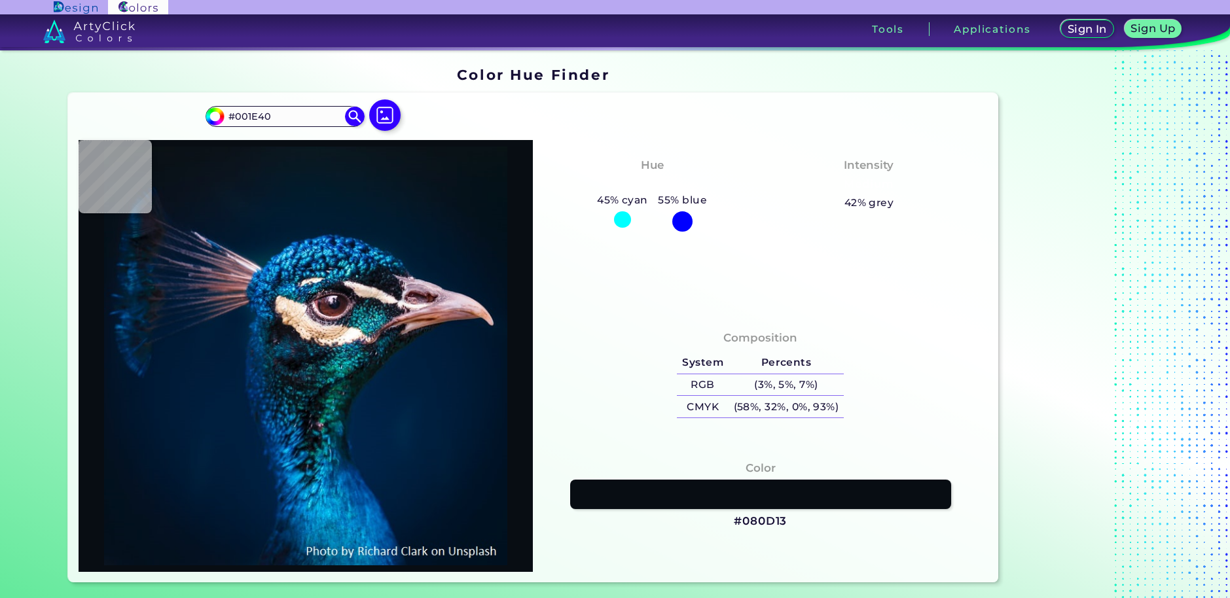
type input "#011E3E"
type input "#001f3e"
type input "#001F3E"
type input "#01203d"
type input "#01203D"
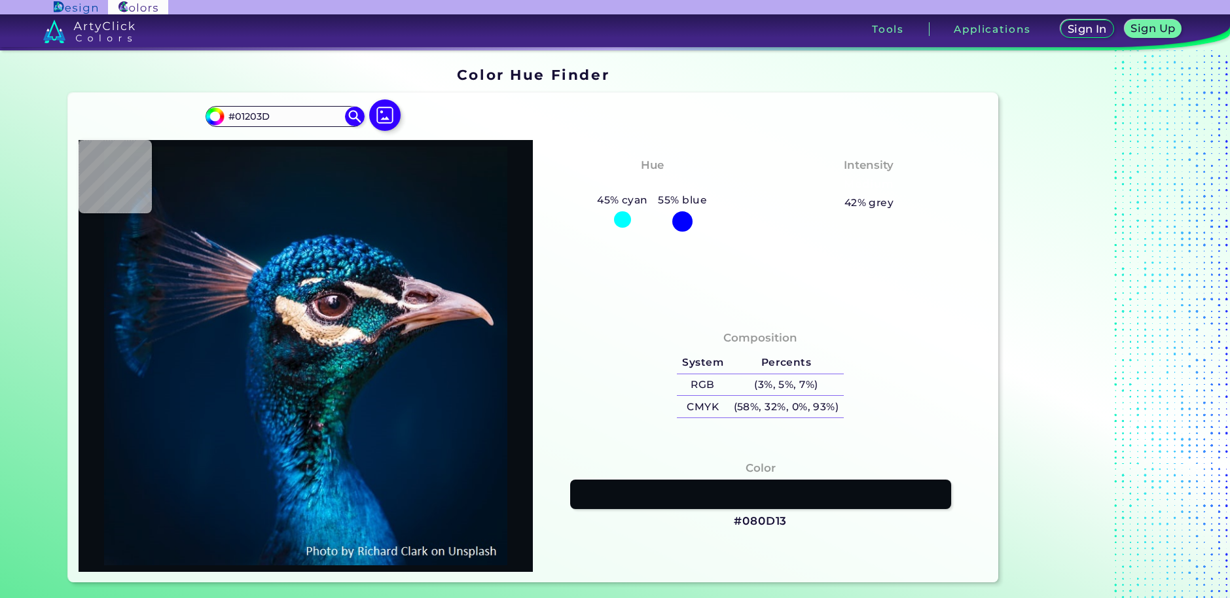
type input "#001f3b"
type input "#001F3B"
type input "#001d37"
type input "#001D37"
type input "#001a35"
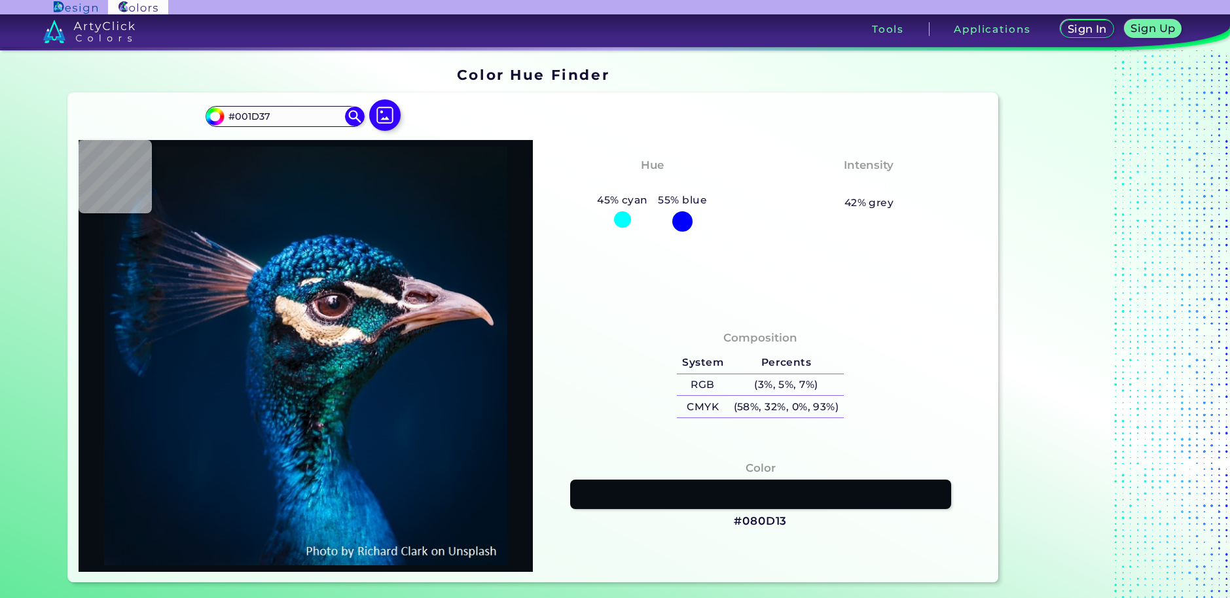
type input "#001A35"
type input "#001832"
type input "#01172e"
type input "#01172E"
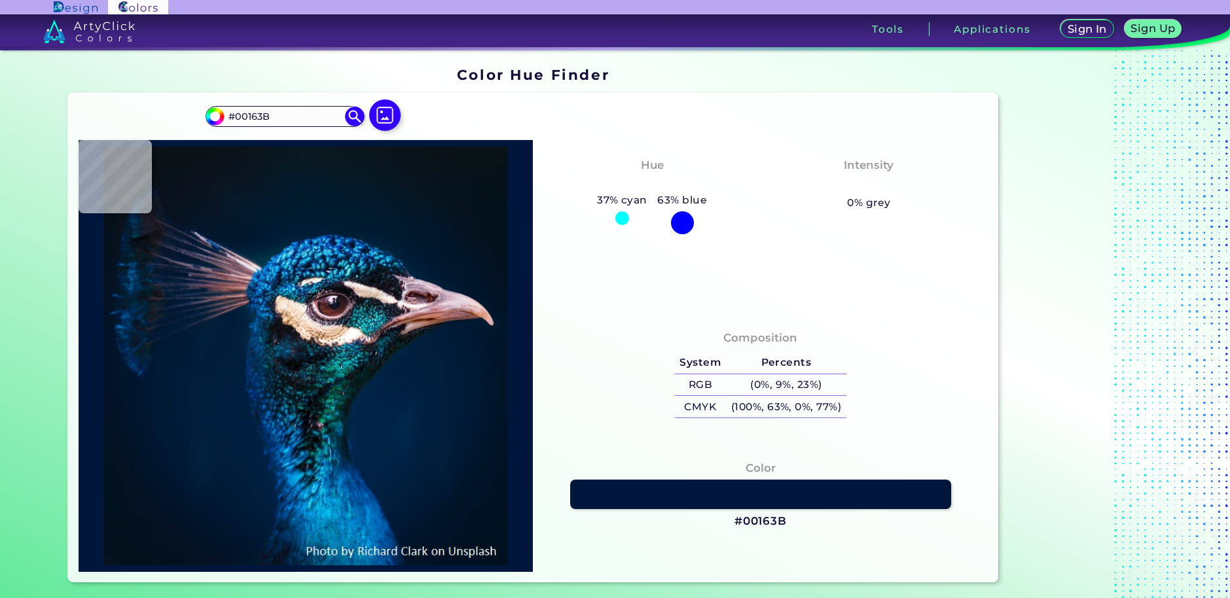
drag, startPoint x: 541, startPoint y: 177, endPoint x: 554, endPoint y: 186, distance: 15.1
click at [554, 186] on div "Hue Tealish Blue 37% cyan 63% blue" at bounding box center [651, 195] width 217 height 89
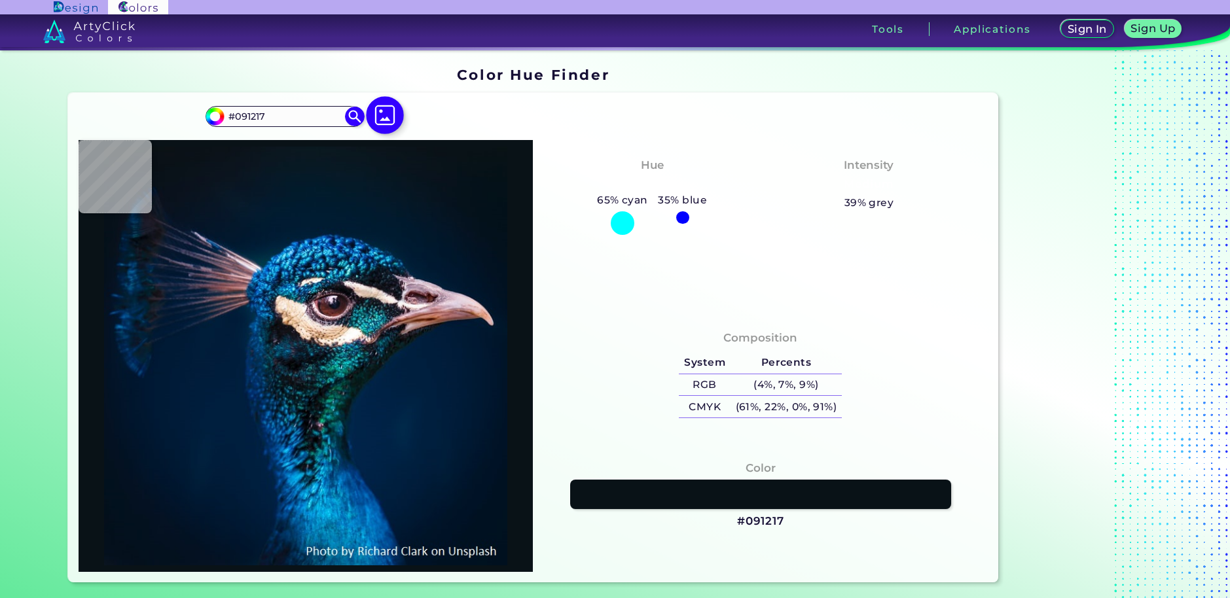
click at [387, 115] on img at bounding box center [385, 116] width 38 height 38
click at [0, 0] on input "file" at bounding box center [0, 0] width 0 height 0
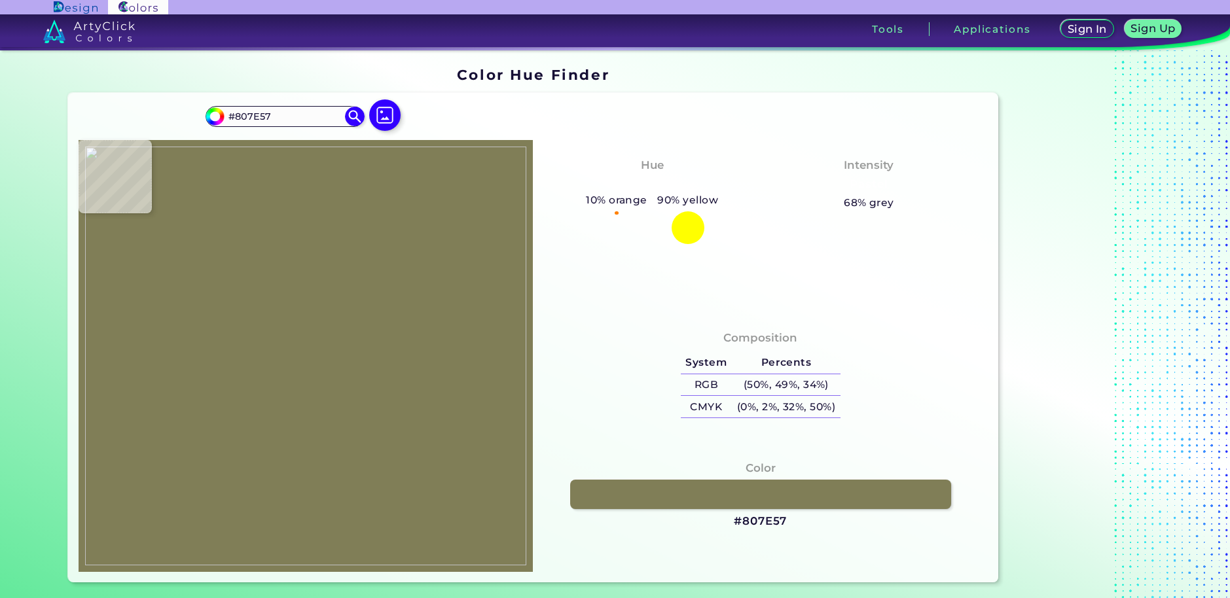
click at [118, 464] on img at bounding box center [306, 356] width 442 height 419
